Goal: Task Accomplishment & Management: Use online tool/utility

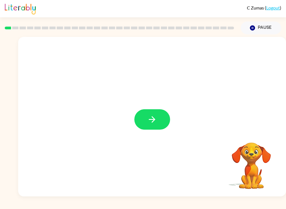
click at [159, 123] on button "button" at bounding box center [152, 119] width 36 height 20
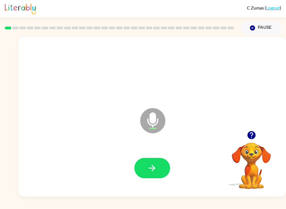
click at [154, 170] on icon "button" at bounding box center [152, 168] width 10 height 10
click at [149, 166] on icon "button" at bounding box center [152, 168] width 10 height 10
click at [152, 165] on icon "button" at bounding box center [152, 168] width 10 height 10
click at [148, 168] on icon "button" at bounding box center [152, 168] width 10 height 10
click at [152, 166] on icon "button" at bounding box center [152, 168] width 10 height 10
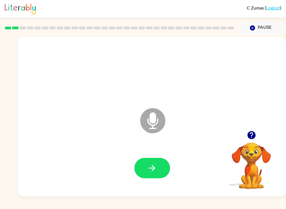
click at [146, 171] on button "button" at bounding box center [152, 168] width 36 height 20
click at [148, 162] on button "button" at bounding box center [152, 168] width 36 height 20
click at [150, 165] on icon "button" at bounding box center [152, 168] width 10 height 10
click at [145, 171] on button "button" at bounding box center [152, 168] width 36 height 20
click at [143, 167] on button "button" at bounding box center [152, 168] width 36 height 20
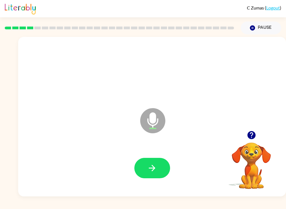
click at [146, 171] on button "button" at bounding box center [152, 168] width 36 height 20
click at [150, 169] on icon "button" at bounding box center [152, 168] width 10 height 10
click at [147, 167] on button "button" at bounding box center [152, 168] width 36 height 20
click at [145, 161] on button "button" at bounding box center [152, 168] width 36 height 20
click at [147, 167] on button "button" at bounding box center [152, 168] width 36 height 20
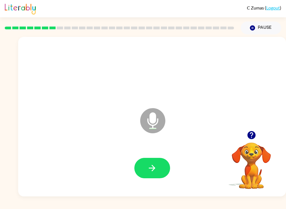
click at [148, 165] on icon "button" at bounding box center [152, 168] width 10 height 10
click at [149, 161] on button "button" at bounding box center [152, 168] width 36 height 20
click at [144, 167] on button "button" at bounding box center [152, 168] width 36 height 20
click at [254, 136] on icon "button" at bounding box center [251, 135] width 8 height 8
click at [145, 156] on div at bounding box center [152, 168] width 257 height 46
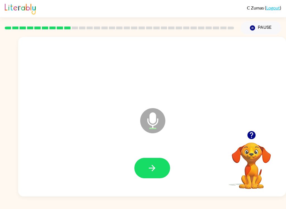
click at [152, 169] on icon "button" at bounding box center [152, 168] width 10 height 10
click at [261, 144] on video "Your browser must support playing .mp4 files to use Literably. Please try using…" at bounding box center [252, 162] width 56 height 56
click at [250, 134] on icon "button" at bounding box center [251, 135] width 8 height 8
click at [147, 165] on button "button" at bounding box center [152, 168] width 36 height 20
click at [250, 132] on icon "button" at bounding box center [251, 135] width 8 height 8
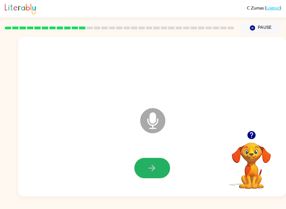
click at [148, 170] on icon "button" at bounding box center [152, 168] width 10 height 10
click at [146, 166] on button "button" at bounding box center [152, 168] width 36 height 20
click at [152, 167] on icon "button" at bounding box center [152, 168] width 10 height 10
click at [144, 164] on button "button" at bounding box center [152, 168] width 36 height 20
click at [148, 165] on icon "button" at bounding box center [152, 168] width 10 height 10
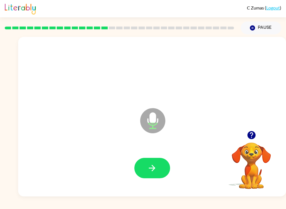
click at [255, 136] on icon "button" at bounding box center [251, 135] width 8 height 8
click at [144, 166] on button "button" at bounding box center [152, 168] width 36 height 20
click at [146, 167] on button "button" at bounding box center [152, 168] width 36 height 20
click at [147, 161] on button "button" at bounding box center [152, 168] width 36 height 20
click at [146, 158] on button "button" at bounding box center [152, 168] width 36 height 20
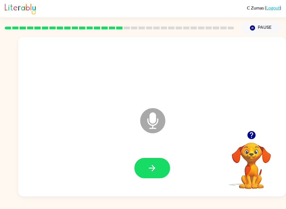
click at [146, 165] on button "button" at bounding box center [152, 168] width 36 height 20
click at [155, 166] on icon "button" at bounding box center [152, 168] width 10 height 10
click at [149, 163] on icon "button" at bounding box center [152, 168] width 10 height 10
click at [148, 165] on icon "button" at bounding box center [152, 168] width 10 height 10
click at [144, 167] on button "button" at bounding box center [152, 168] width 36 height 20
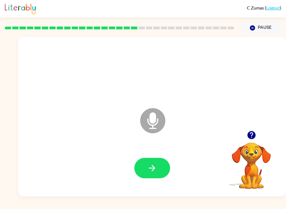
click at [150, 170] on icon "button" at bounding box center [152, 168] width 10 height 10
click at [148, 163] on icon "button" at bounding box center [152, 168] width 10 height 10
click at [148, 164] on icon "button" at bounding box center [152, 168] width 10 height 10
click at [152, 170] on icon "button" at bounding box center [152, 168] width 10 height 10
click at [151, 166] on icon "button" at bounding box center [152, 168] width 10 height 10
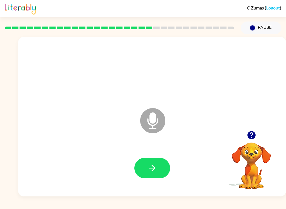
click at [140, 168] on button "button" at bounding box center [152, 168] width 36 height 20
click at [144, 169] on button "button" at bounding box center [152, 168] width 36 height 20
click at [146, 162] on button "button" at bounding box center [152, 168] width 36 height 20
click at [150, 164] on icon "button" at bounding box center [152, 168] width 10 height 10
click at [151, 170] on icon "button" at bounding box center [152, 168] width 10 height 10
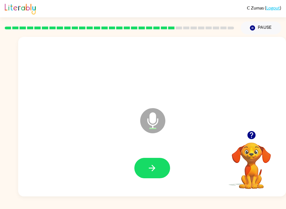
click at [151, 161] on button "button" at bounding box center [152, 168] width 36 height 20
click at [150, 171] on icon "button" at bounding box center [152, 168] width 10 height 10
click at [249, 132] on icon "button" at bounding box center [252, 135] width 10 height 10
click at [151, 162] on button "button" at bounding box center [152, 168] width 36 height 20
click at [150, 168] on icon "button" at bounding box center [152, 168] width 10 height 10
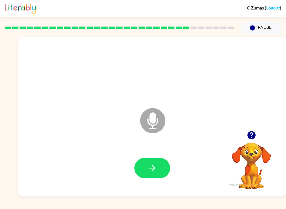
click at [250, 134] on icon "button" at bounding box center [251, 135] width 8 height 8
click at [150, 173] on button "button" at bounding box center [152, 168] width 36 height 20
click at [157, 167] on icon "button" at bounding box center [152, 168] width 10 height 10
click at [146, 164] on button "button" at bounding box center [152, 168] width 36 height 20
click at [147, 164] on button "button" at bounding box center [152, 168] width 36 height 20
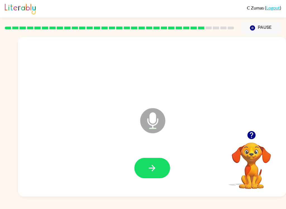
click at [146, 167] on button "button" at bounding box center [152, 168] width 36 height 20
click at [249, 133] on icon "button" at bounding box center [251, 135] width 8 height 8
click at [150, 170] on icon "button" at bounding box center [152, 168] width 10 height 10
click at [151, 168] on icon "button" at bounding box center [152, 168] width 10 height 10
click at [248, 136] on icon "button" at bounding box center [251, 135] width 8 height 8
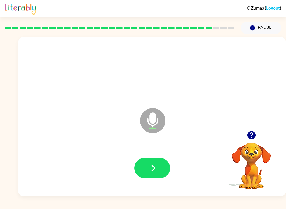
click at [141, 165] on button "button" at bounding box center [152, 168] width 36 height 20
click at [149, 166] on icon "button" at bounding box center [152, 168] width 10 height 10
click at [157, 168] on button "button" at bounding box center [152, 168] width 36 height 20
click at [150, 161] on button "button" at bounding box center [152, 168] width 36 height 20
click at [247, 147] on video "Your browser must support playing .mp4 files to use Literably. Please try using…" at bounding box center [252, 162] width 56 height 56
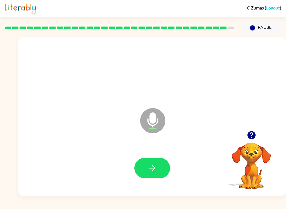
click at [247, 146] on video "Your browser must support playing .mp4 files to use Literably. Please try using…" at bounding box center [252, 162] width 56 height 56
click at [254, 132] on icon "button" at bounding box center [252, 135] width 10 height 10
click at [155, 170] on icon "button" at bounding box center [152, 168] width 10 height 10
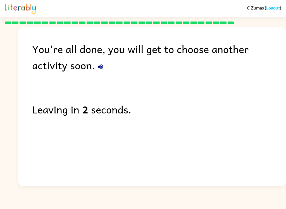
click at [98, 69] on icon "button" at bounding box center [100, 66] width 5 height 5
